Goal: Contribute content: Add original content to the website for others to see

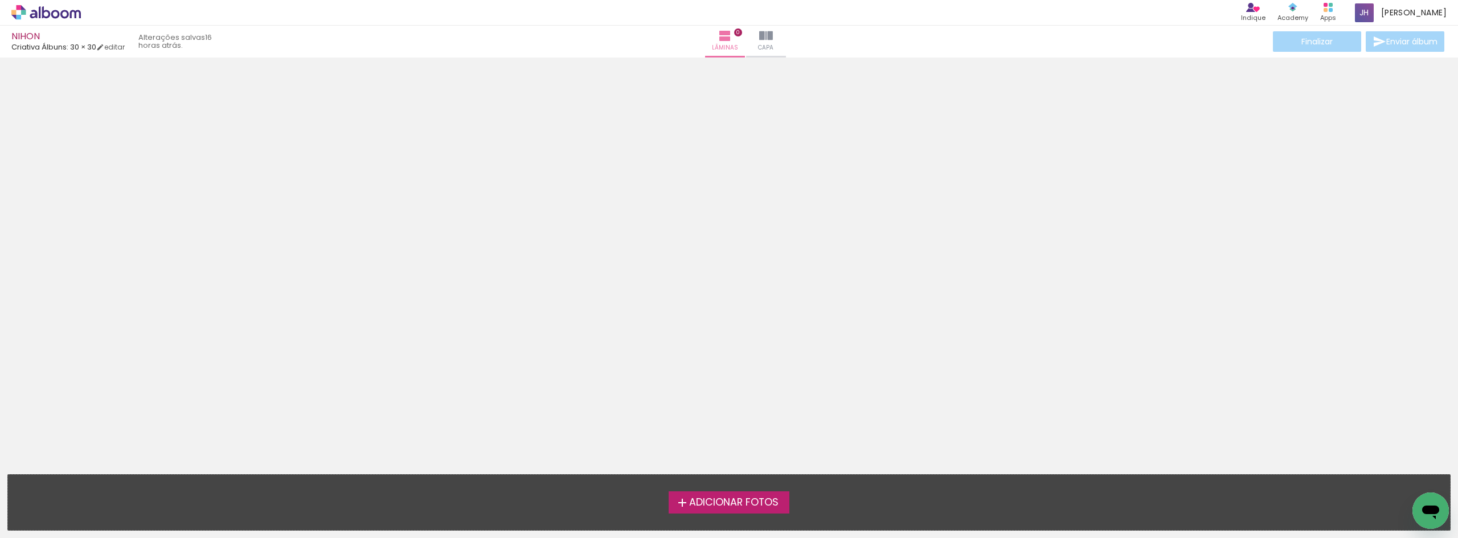
click at [710, 502] on span "Adicionar Fotos" at bounding box center [733, 503] width 89 height 10
click at [0, 0] on input "file" at bounding box center [0, 0] width 0 height 0
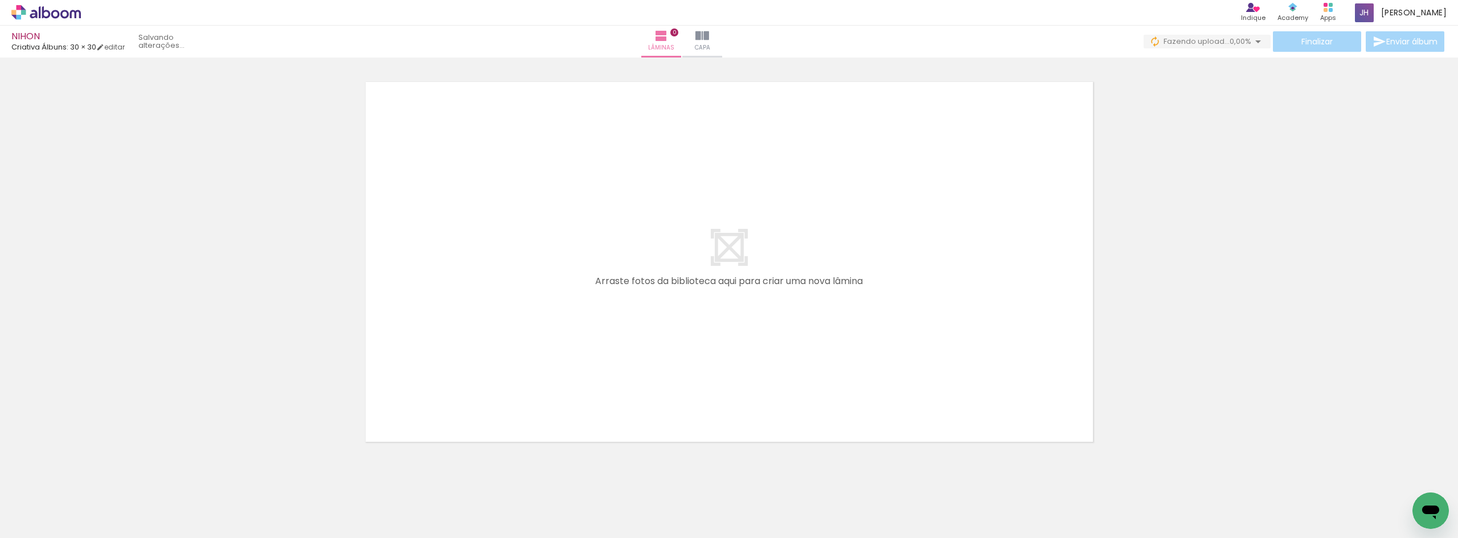
click at [265, 497] on div at bounding box center [242, 500] width 56 height 56
click at [296, 509] on div at bounding box center [305, 500] width 56 height 56
click at [388, 505] on div at bounding box center [369, 500] width 56 height 56
click at [451, 502] on div at bounding box center [433, 500] width 56 height 56
click at [482, 504] on div at bounding box center [497, 500] width 56 height 56
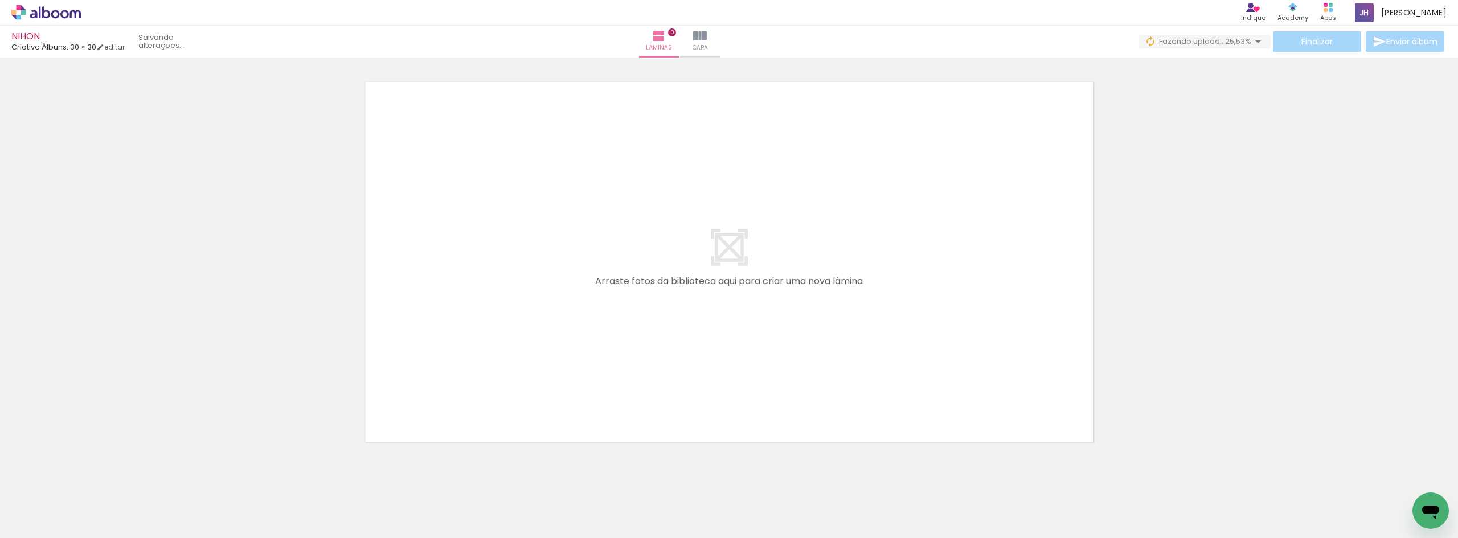
click at [563, 509] on div at bounding box center [561, 500] width 56 height 56
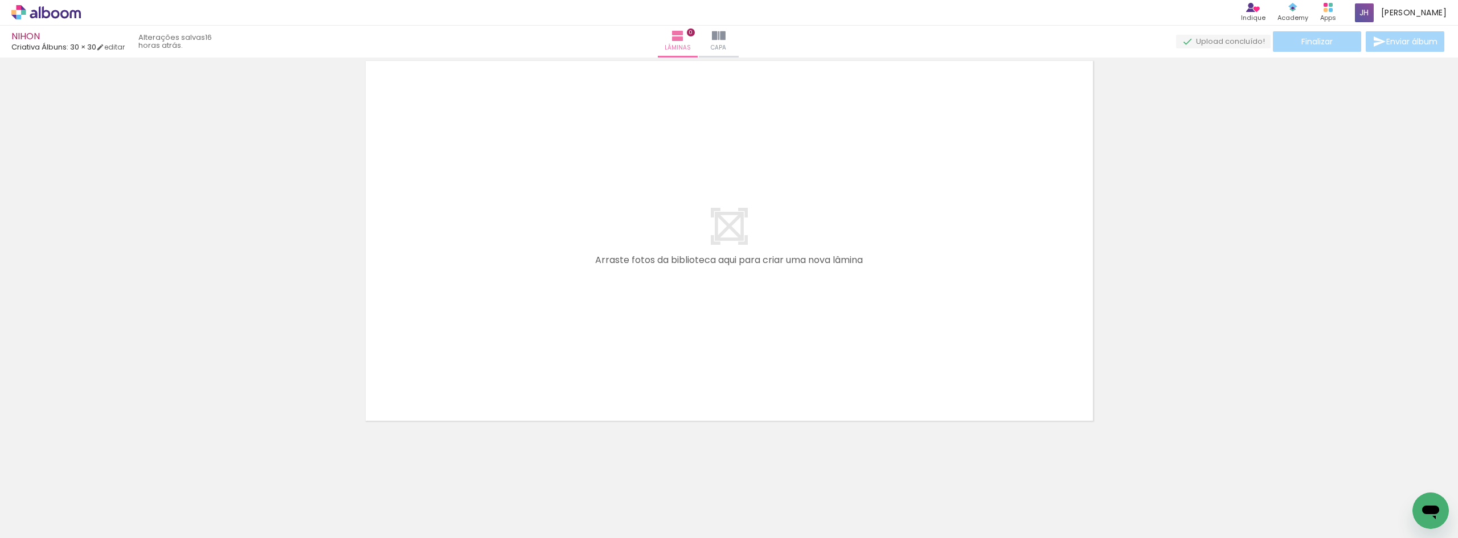
scroll to position [0, 1637]
click at [22, 529] on iron-icon at bounding box center [17, 523] width 14 height 14
click at [0, 0] on input "file" at bounding box center [0, 0] width 0 height 0
